Goal: Use online tool/utility: Use online tool/utility

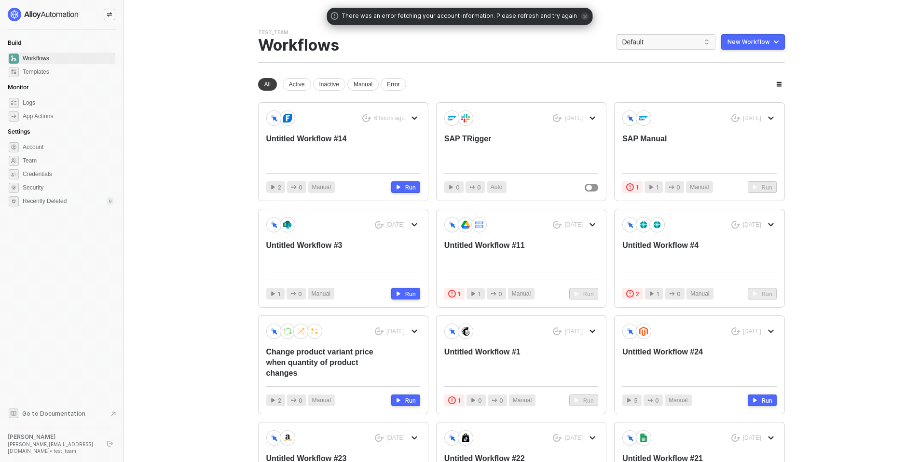
click at [326, 133] on div "6 hours ago Untitled Workflow #14" at bounding box center [343, 137] width 154 height 55
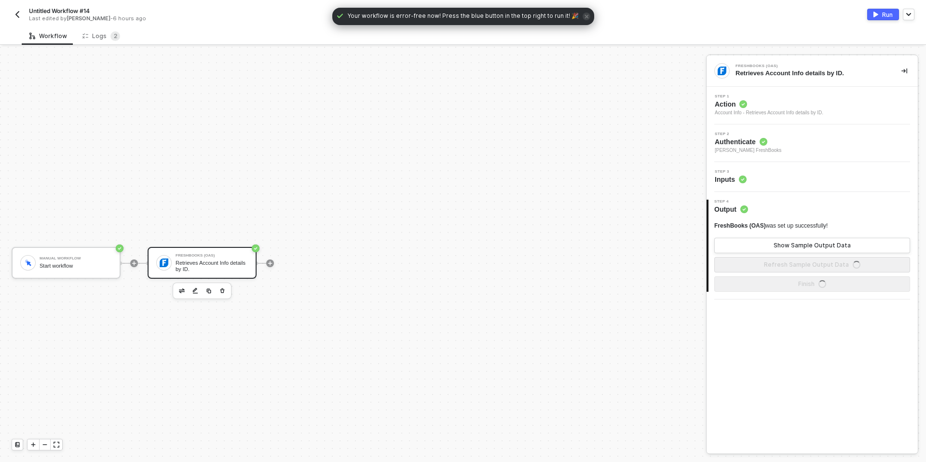
scroll to position [18, 0]
click at [746, 180] on circle at bounding box center [743, 180] width 8 height 8
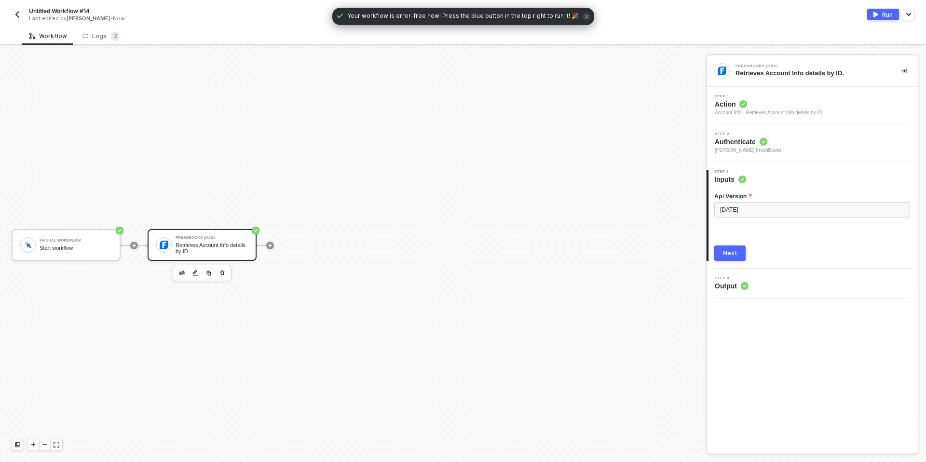
click at [748, 138] on span "Authenticate" at bounding box center [748, 142] width 67 height 10
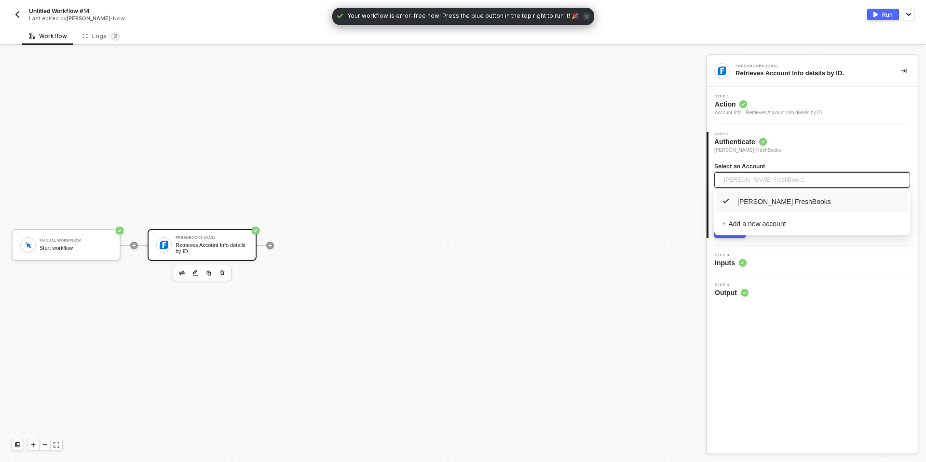
click at [760, 175] on span "Devansh Mehta's FreshBooks" at bounding box center [764, 180] width 80 height 14
click at [598, 181] on div "Manual Workflow Start workflow FreshBooks (OAS) Retrieves Account Info details …" at bounding box center [350, 245] width 701 height 433
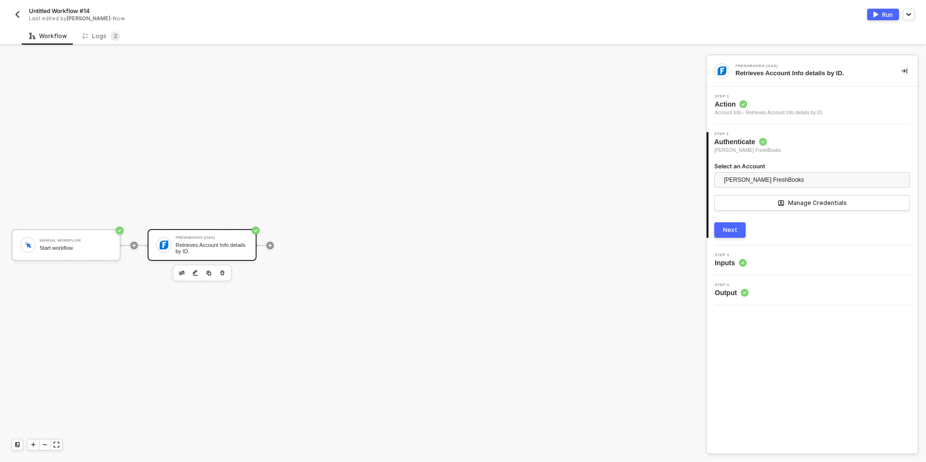
click at [18, 12] on img "button" at bounding box center [18, 15] width 8 height 8
